Goal: Find specific page/section: Find specific page/section

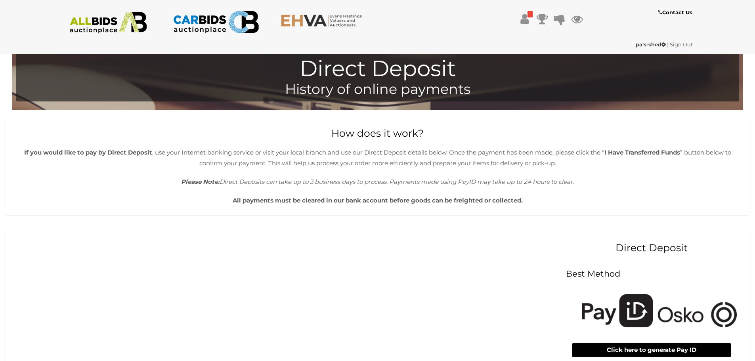
click at [109, 23] on img at bounding box center [108, 23] width 86 height 22
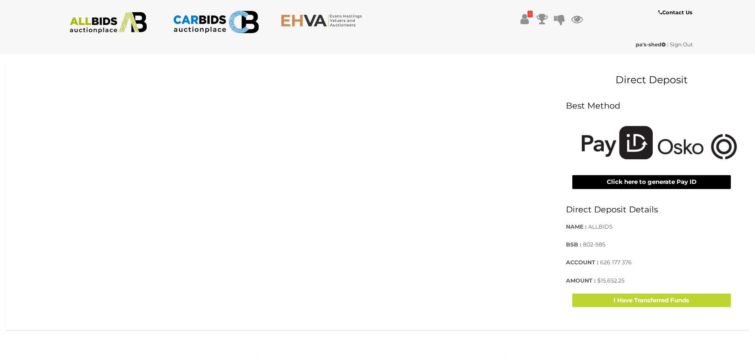
scroll to position [238, 0]
